Goal: Task Accomplishment & Management: Complete application form

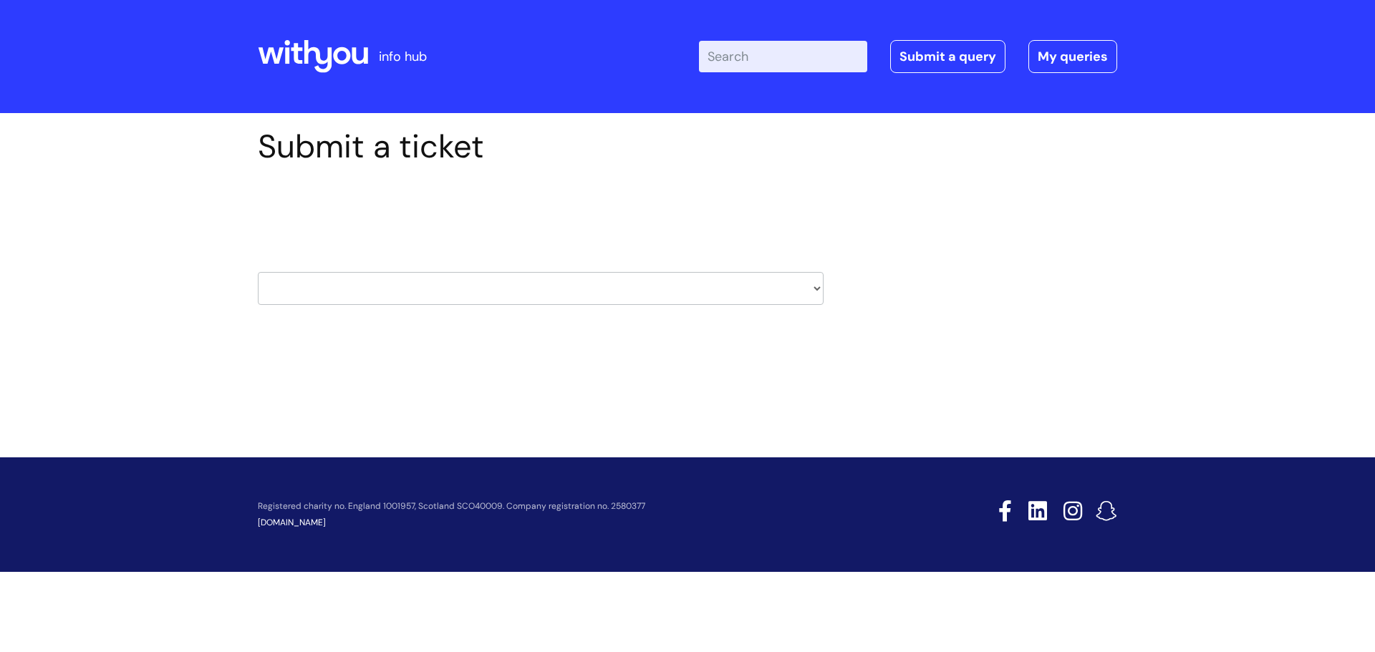
click at [813, 285] on select "HR / People IT and Support Clinical Drug Alerts Finance Accounts Data Support T…" at bounding box center [541, 288] width 566 height 33
select select "hr_/_people"
click at [258, 272] on select "HR / People IT and Support Clinical Drug Alerts Finance Accounts Data Support T…" at bounding box center [541, 288] width 566 height 33
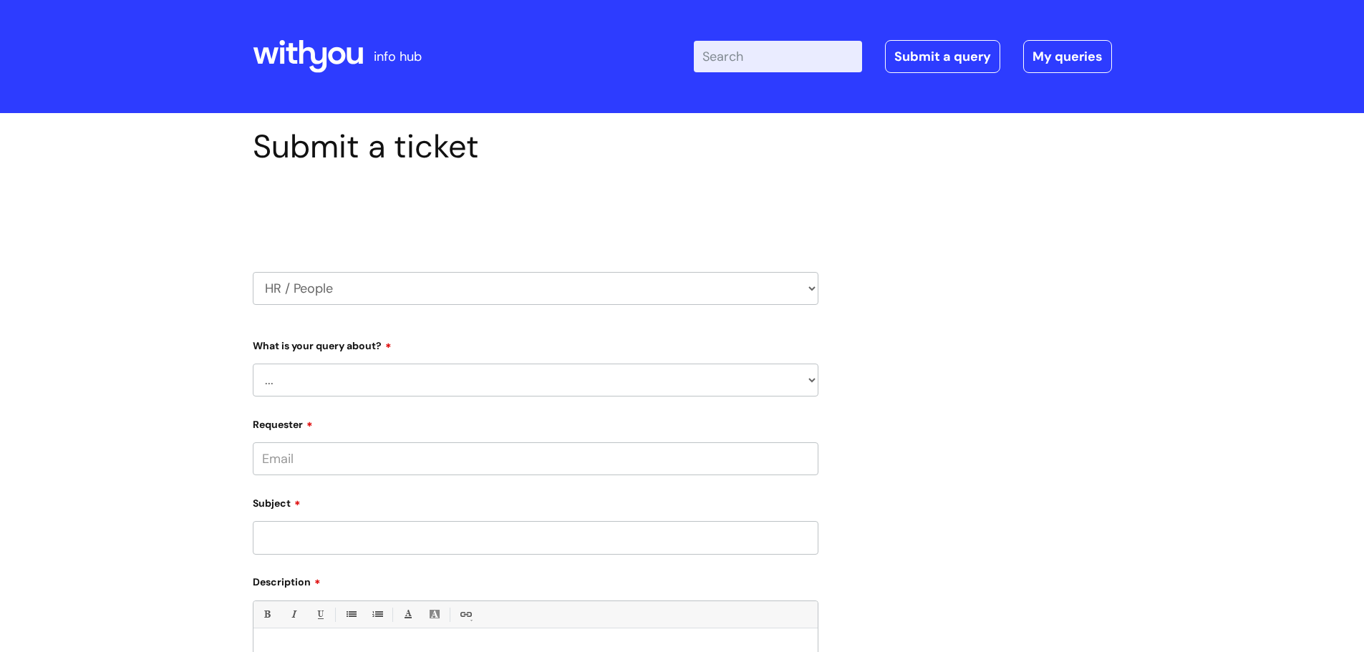
click at [809, 379] on select "... Absence Query Holiday Query Employee change request General HR Query iTrent…" at bounding box center [536, 380] width 566 height 33
select select "General HR Query"
click at [253, 364] on select "... Absence Query Holiday Query Employee change request General HR Query iTrent…" at bounding box center [536, 380] width 566 height 33
click at [281, 458] on input "Requester" at bounding box center [536, 458] width 566 height 33
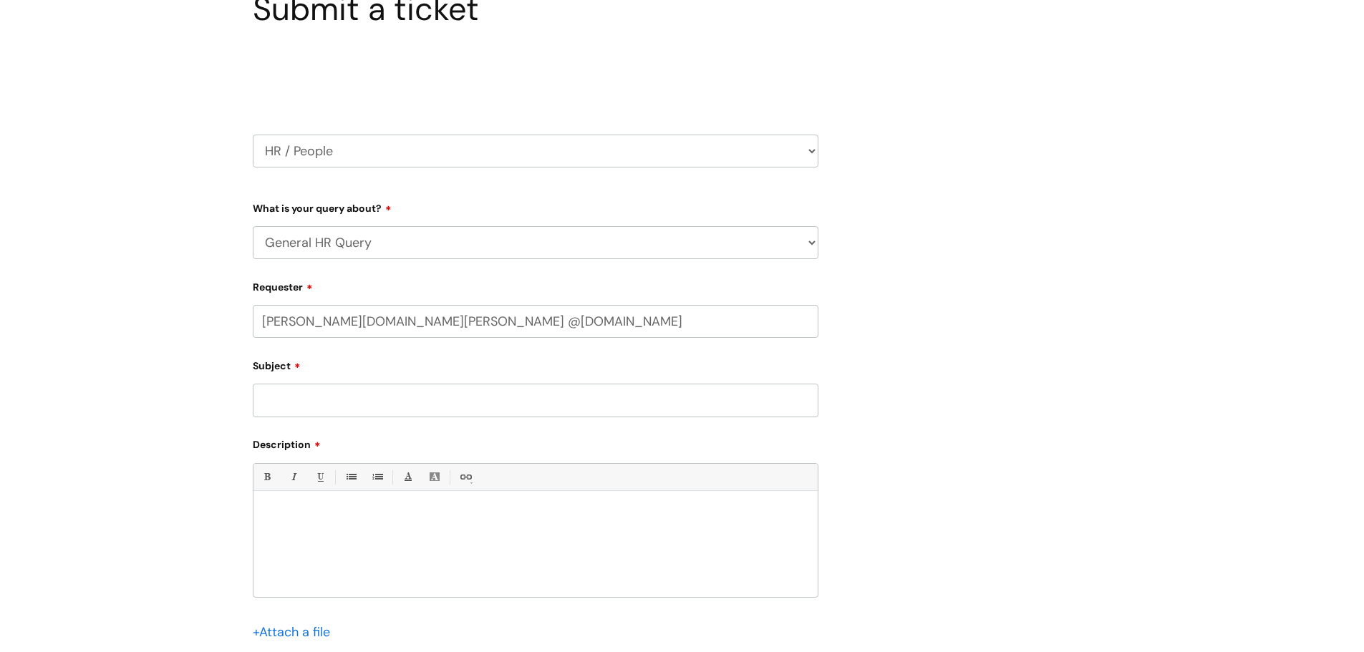
scroll to position [143, 0]
click at [288, 393] on div "Subject" at bounding box center [536, 380] width 566 height 64
click at [495, 317] on input "lesley.rogers @wearewithyou.org.uk" at bounding box center [536, 315] width 566 height 33
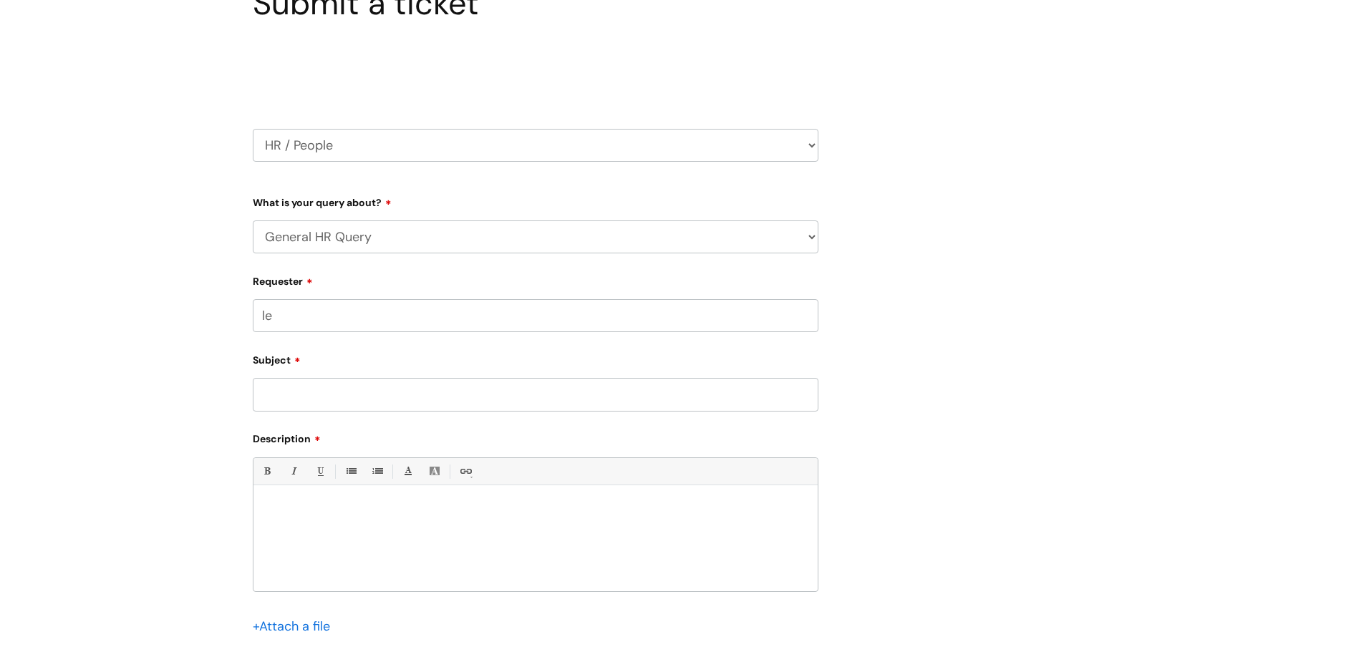
type input "l"
paste input "lesley.rogers@wearewithyou.org.uk"
type input "lesley.rogers@wearewithyou.org.uk"
click at [324, 392] on input "Subject" at bounding box center [536, 395] width 566 height 33
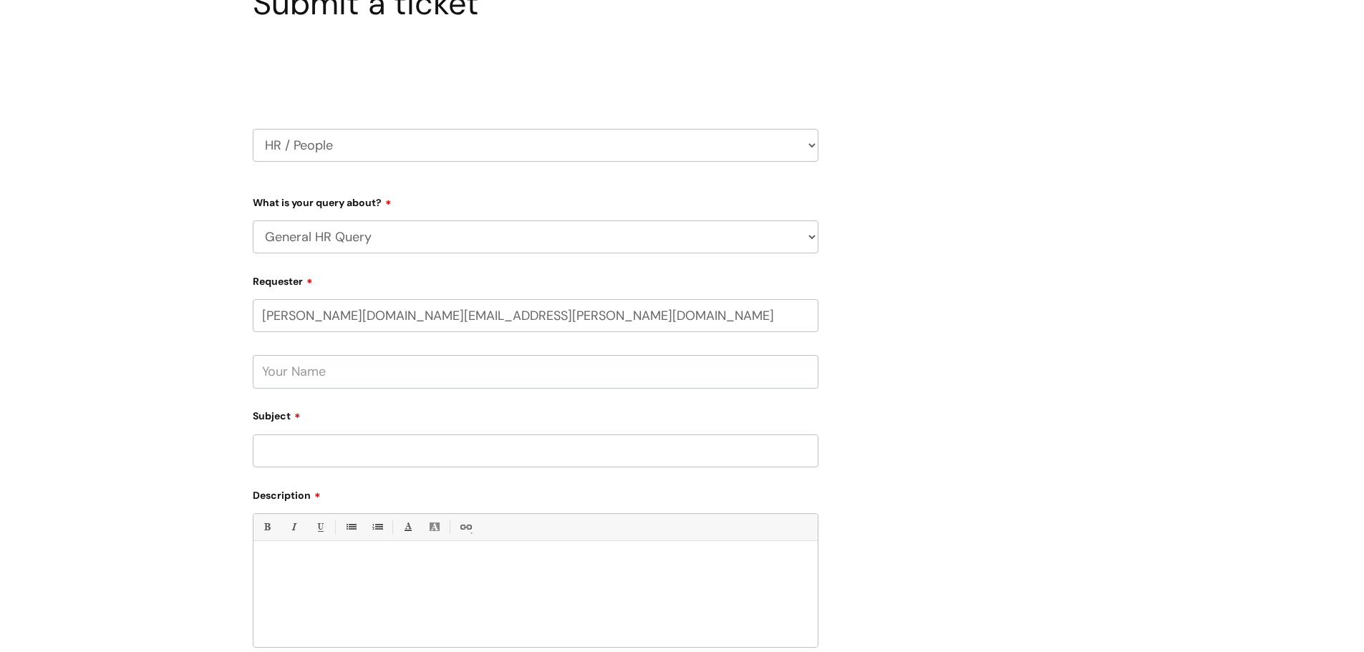
click at [315, 377] on input "text" at bounding box center [536, 371] width 566 height 33
type input "Lesley Rogers"
click at [301, 453] on input "Subject" at bounding box center [536, 451] width 566 height 33
click at [261, 451] on input "DBS check due" at bounding box center [536, 451] width 566 height 33
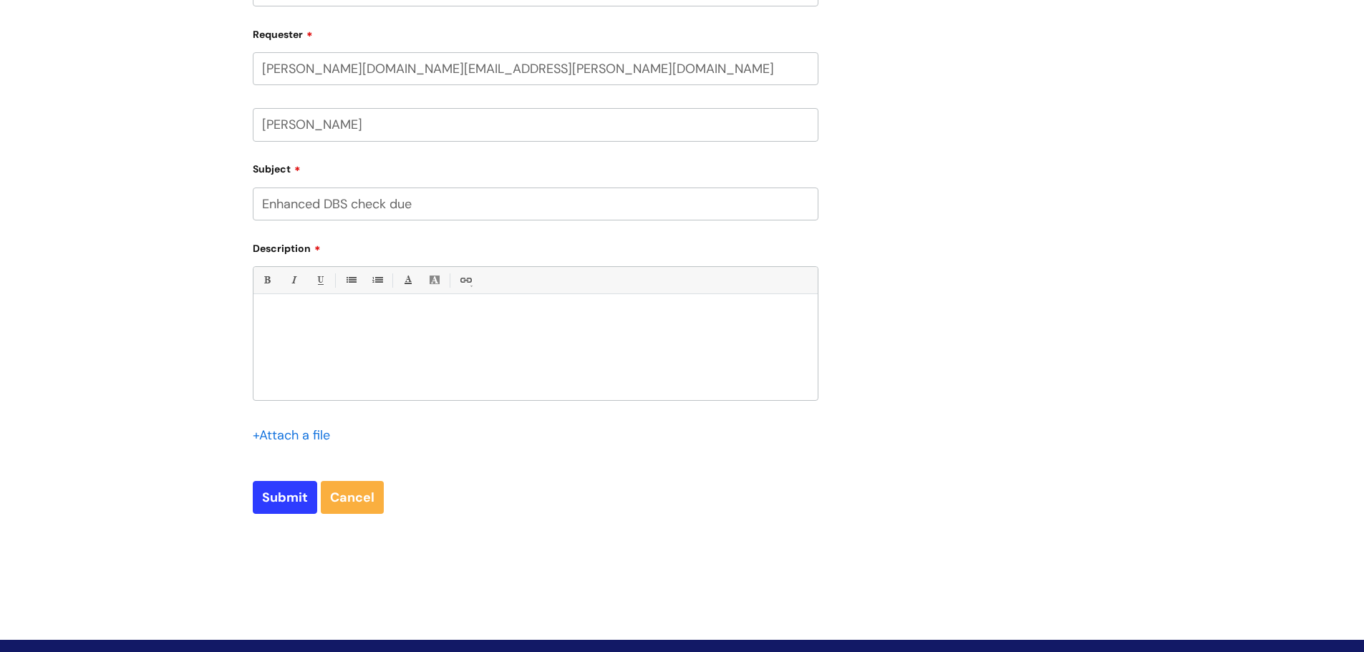
scroll to position [430, 0]
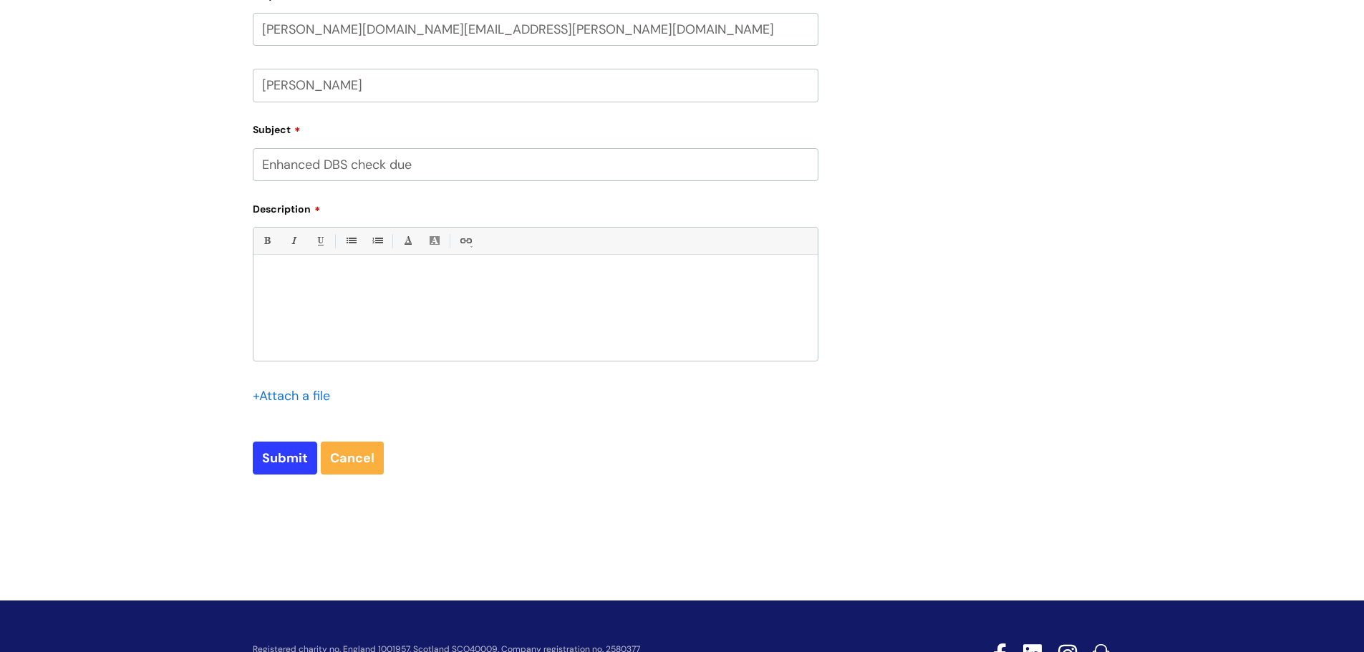
type input "Enhanced DBS check due"
click at [302, 286] on div at bounding box center [535, 311] width 564 height 99
click at [595, 279] on p "I have been informed the above is due by November can this please be facillitat…" at bounding box center [535, 279] width 543 height 13
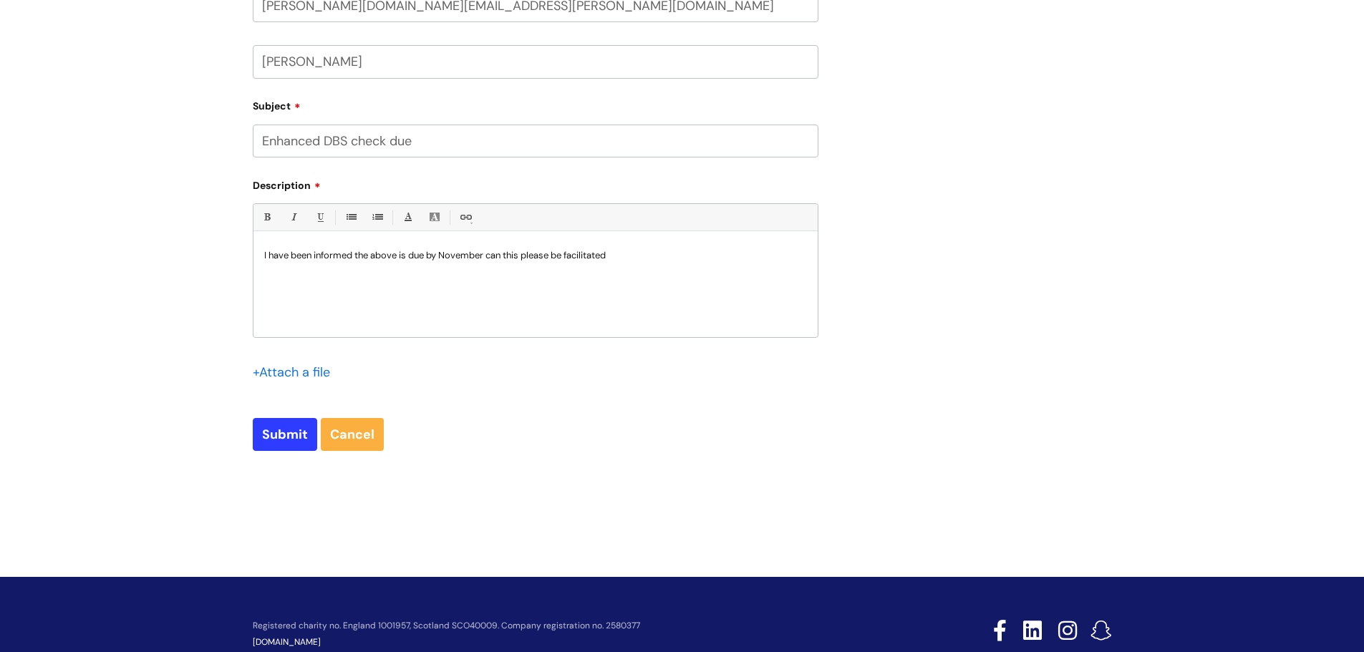
scroll to position [421, 0]
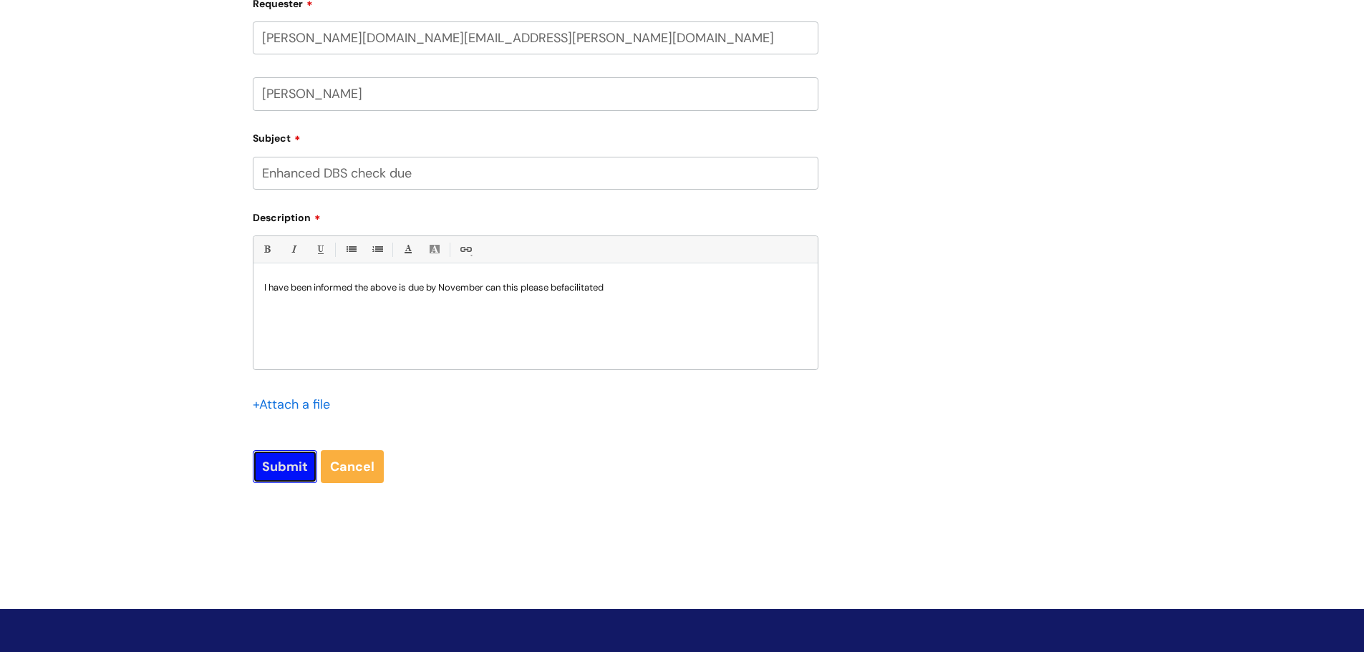
click at [268, 460] on input "Submit" at bounding box center [285, 466] width 64 height 33
type input "Please Wait..."
